Goal: Task Accomplishment & Management: Manage account settings

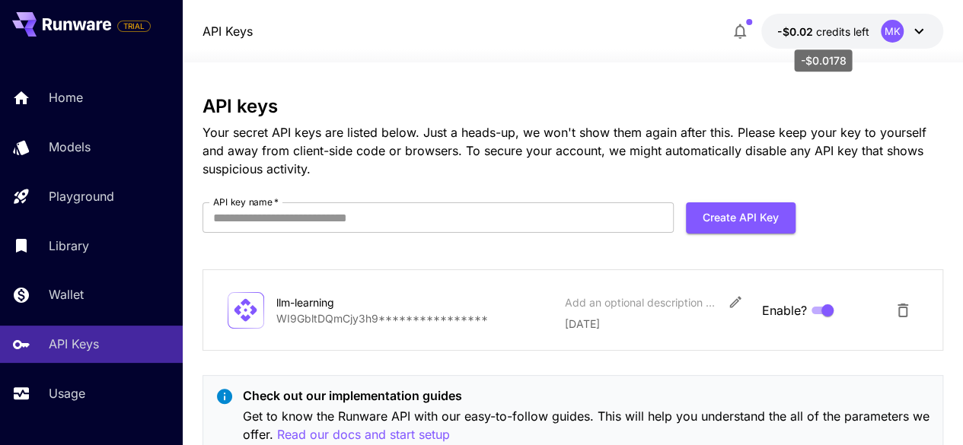
click at [801, 28] on span "-$0.02" at bounding box center [795, 31] width 39 height 13
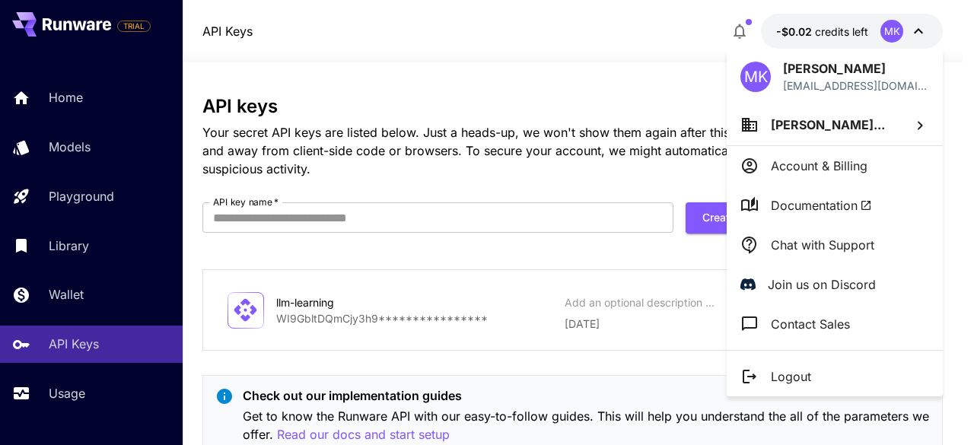
click at [681, 33] on div at bounding box center [487, 222] width 974 height 445
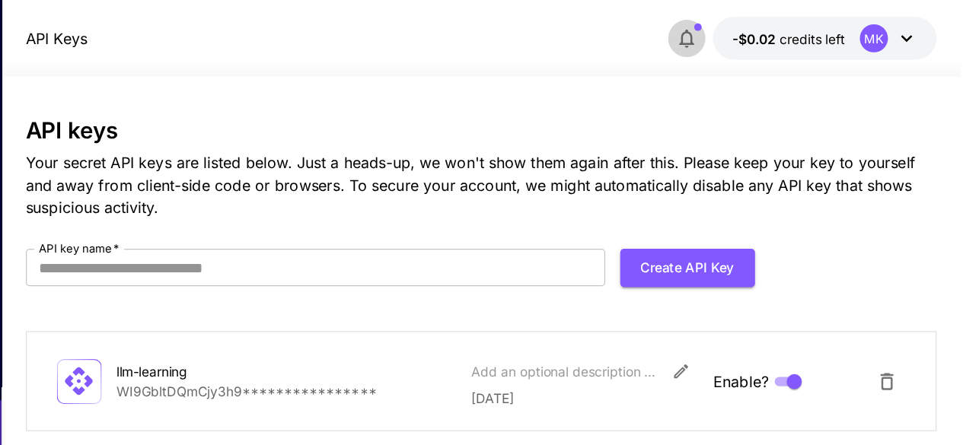
click at [743, 28] on icon "button" at bounding box center [740, 31] width 18 height 18
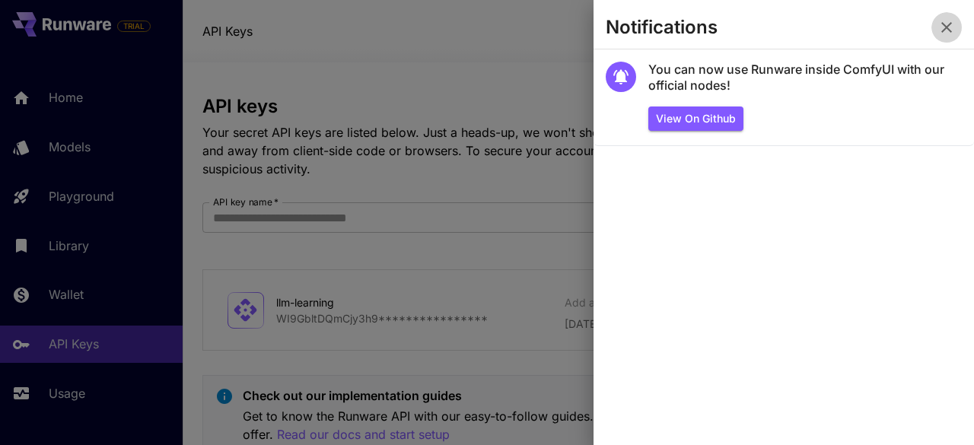
click at [958, 36] on button "button" at bounding box center [947, 27] width 30 height 30
